Goal: Use online tool/utility: Utilize a website feature to perform a specific function

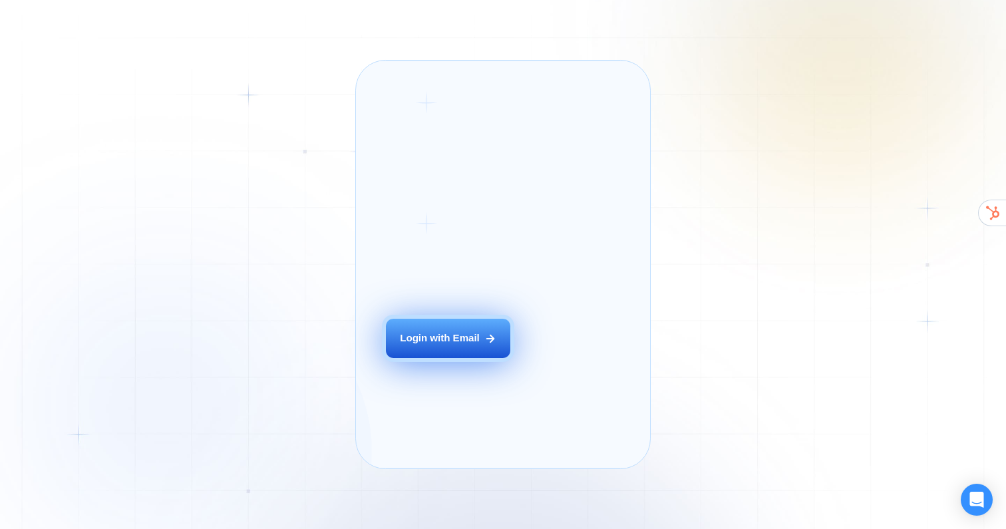
click at [447, 351] on button "Login with Email" at bounding box center [448, 338] width 124 height 39
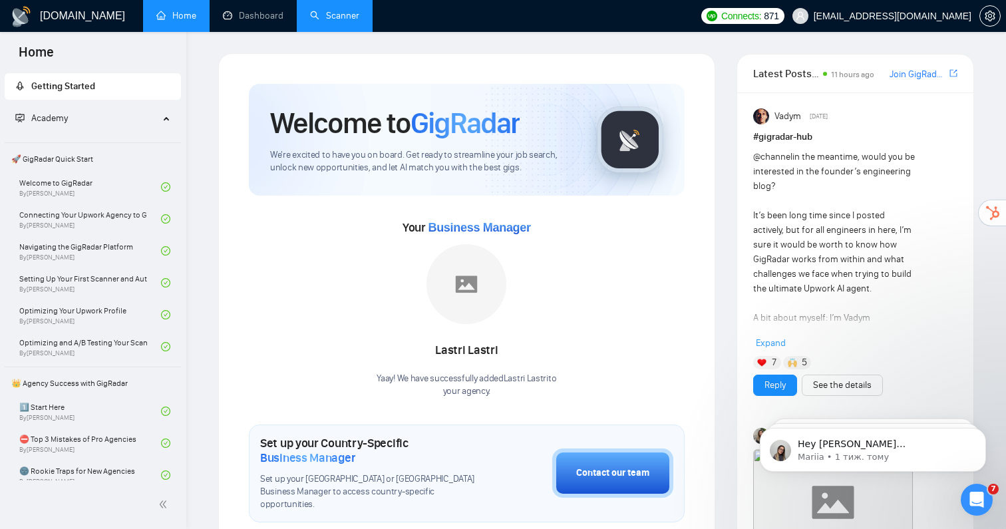
click at [335, 15] on link "Scanner" at bounding box center [334, 15] width 49 height 11
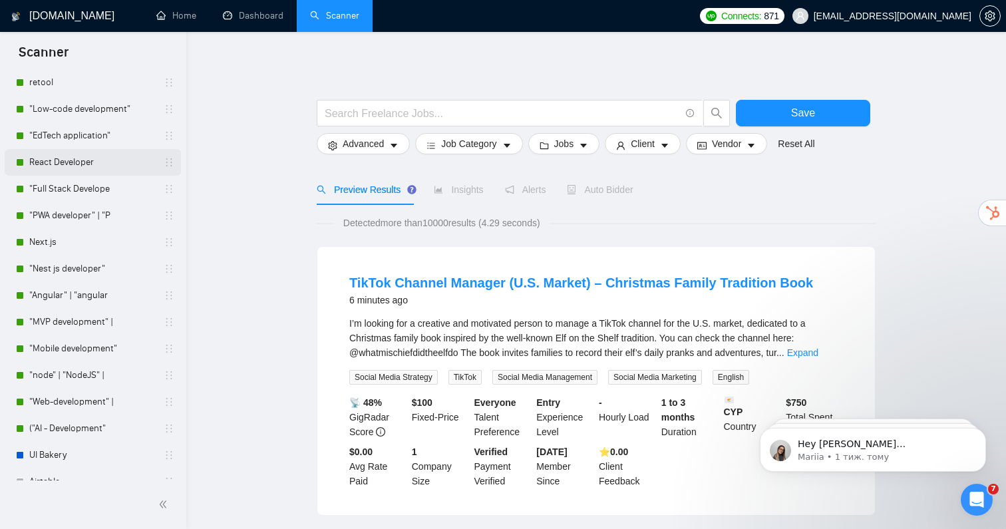
scroll to position [93, 0]
